Goal: Task Accomplishment & Management: Manage account settings

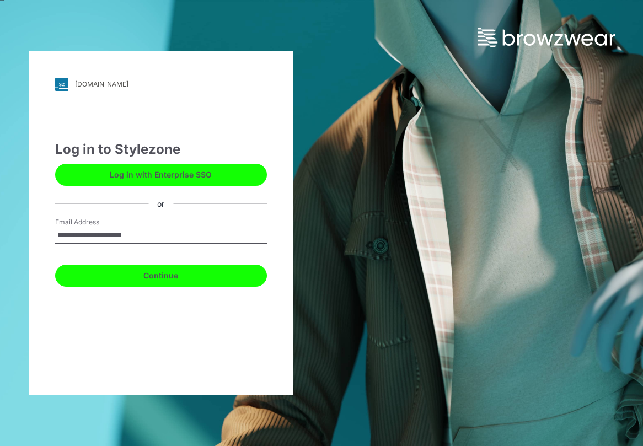
click at [178, 268] on button "Continue" at bounding box center [161, 276] width 212 height 22
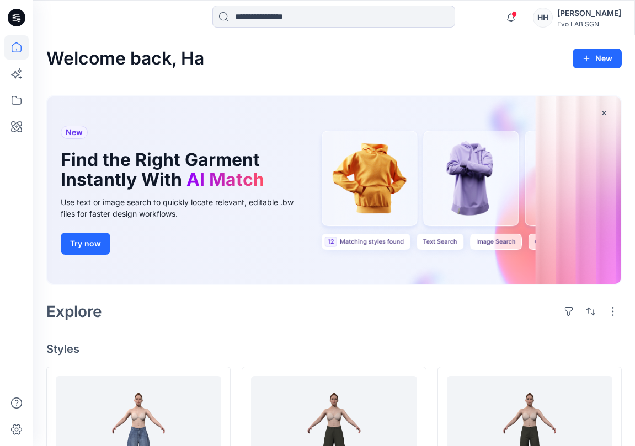
scroll to position [55, 0]
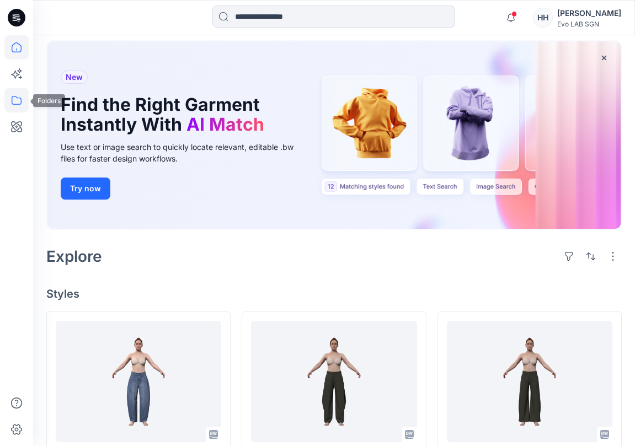
click at [19, 106] on icon at bounding box center [16, 100] width 24 height 24
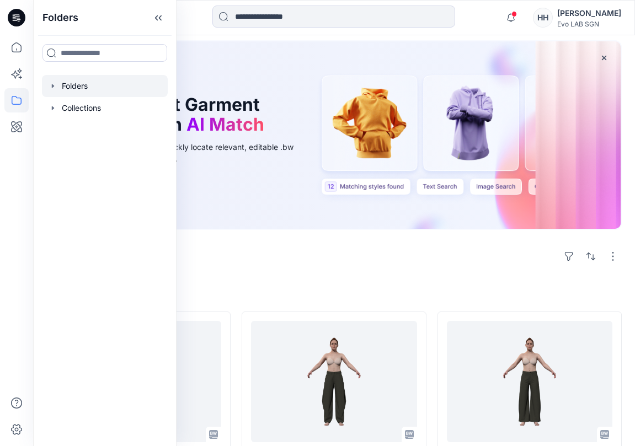
click at [87, 87] on div at bounding box center [105, 86] width 126 height 22
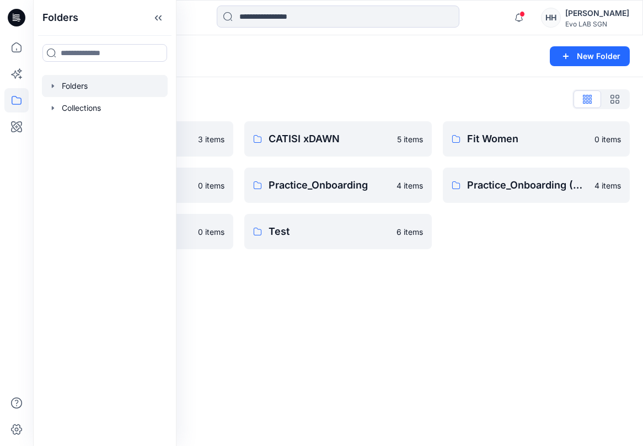
click at [389, 336] on div "Folders New Folder Folders List 3D NEW SAMPLE 3 items Fitting 0 items S262 0 it…" at bounding box center [338, 240] width 610 height 411
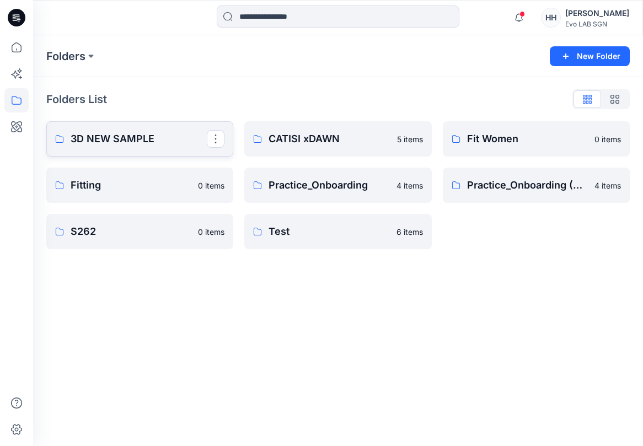
click at [161, 147] on link "3D NEW SAMPLE" at bounding box center [139, 138] width 187 height 35
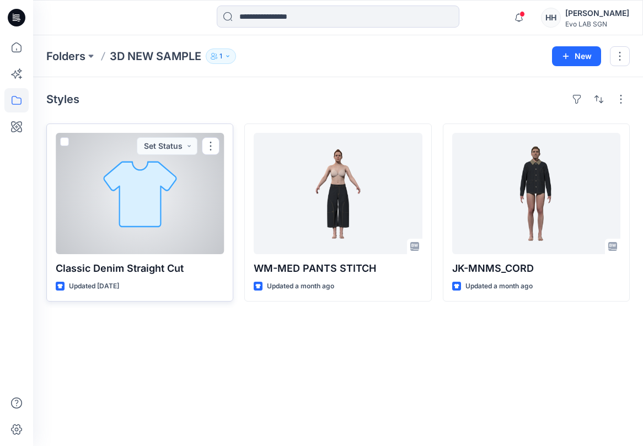
click at [196, 184] on div at bounding box center [140, 193] width 168 height 121
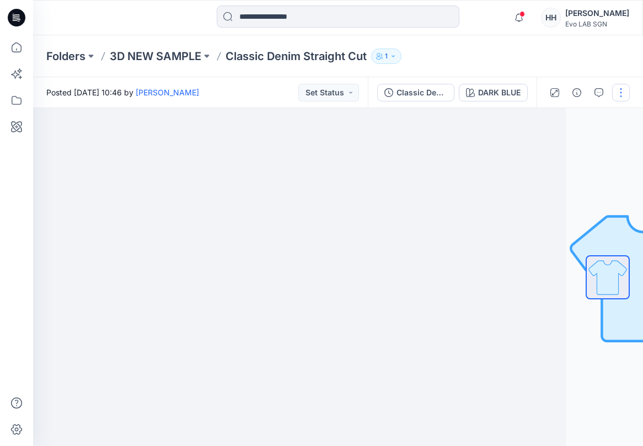
click at [619, 94] on button "button" at bounding box center [621, 93] width 18 height 18
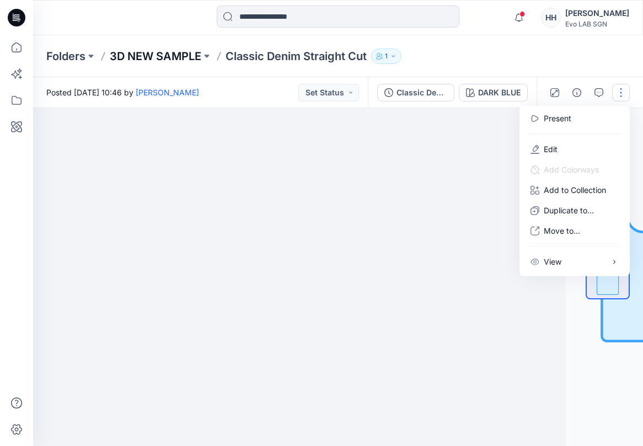
click at [153, 57] on p "3D NEW SAMPLE" at bounding box center [156, 56] width 92 height 15
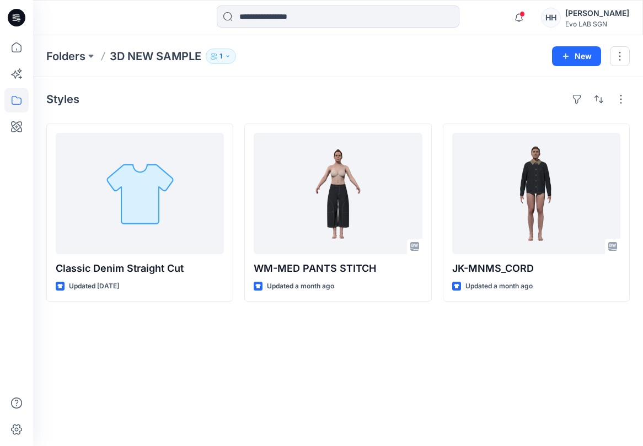
drag, startPoint x: 372, startPoint y: 358, endPoint x: 606, endPoint y: 74, distance: 367.2
click at [379, 348] on div "Styles Classic Denim Straight Cut Updated [DATE] WM-MED PANTS STITCH Updated a …" at bounding box center [338, 261] width 610 height 369
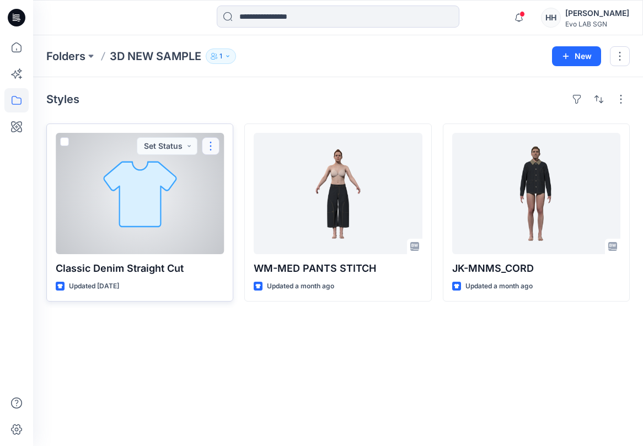
click at [214, 145] on button "button" at bounding box center [211, 146] width 18 height 18
click at [188, 181] on div at bounding box center [140, 193] width 168 height 121
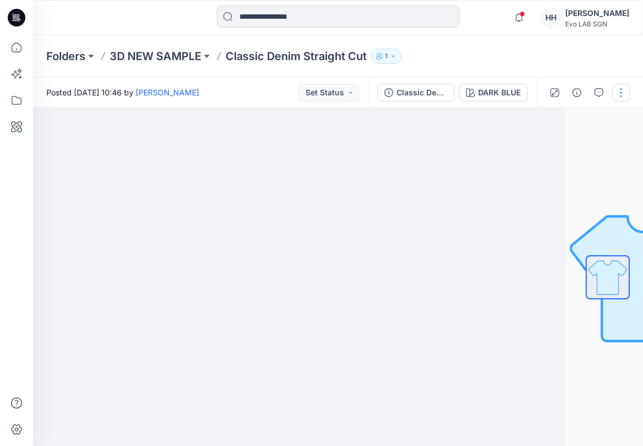
click at [623, 93] on button "button" at bounding box center [621, 93] width 18 height 18
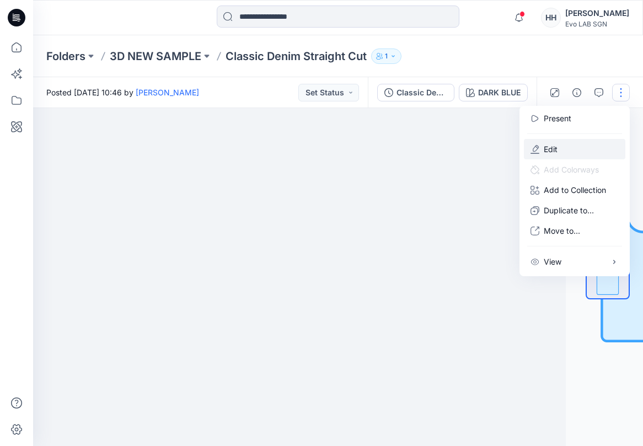
click at [561, 149] on button "Edit" at bounding box center [575, 149] width 102 height 20
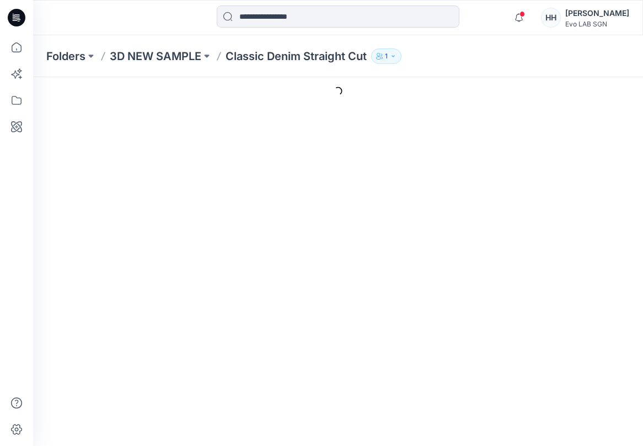
type input "**********"
type input "*********"
type input "**********"
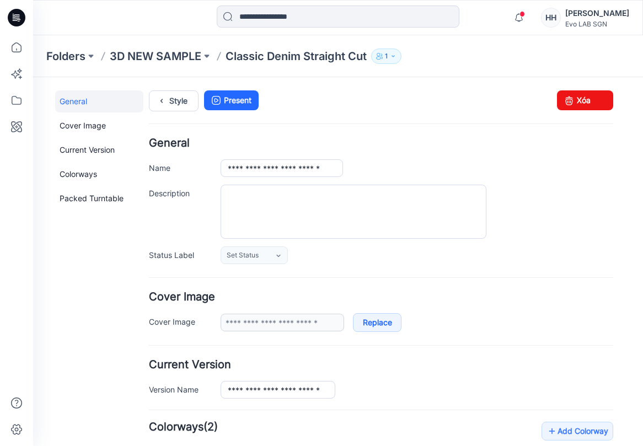
drag, startPoint x: 625, startPoint y: 97, endPoint x: 612, endPoint y: 97, distance: 12.7
click at [623, 97] on div "**********" at bounding box center [338, 397] width 610 height 640
click at [562, 98] on icon at bounding box center [569, 100] width 15 height 20
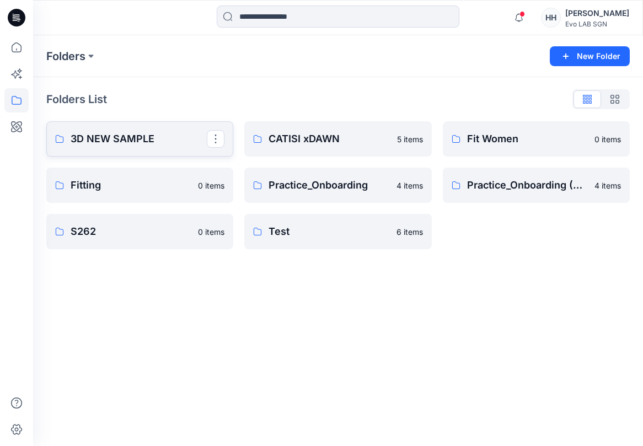
click at [153, 135] on p "3D NEW SAMPLE" at bounding box center [139, 138] width 136 height 15
